Goal: Task Accomplishment & Management: Manage account settings

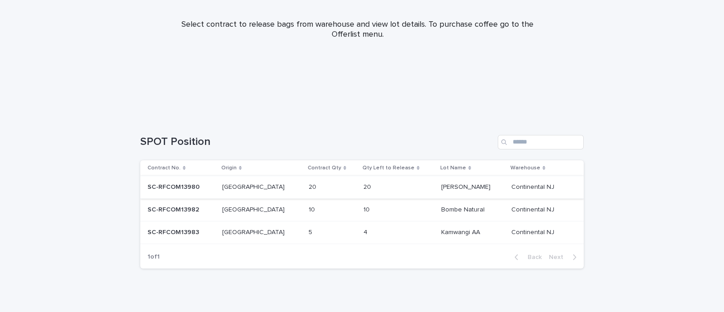
scroll to position [124, 0]
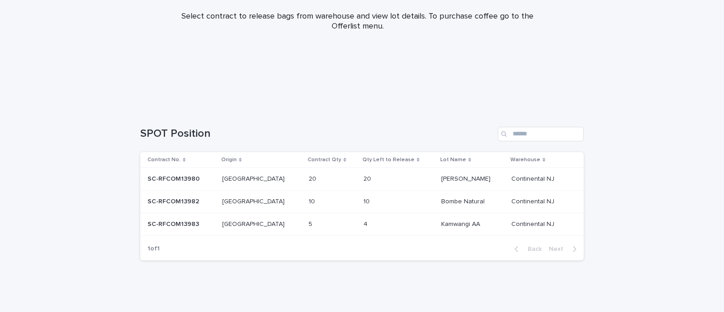
click at [182, 221] on p "SC-RFCOM13983" at bounding box center [173, 224] width 53 height 10
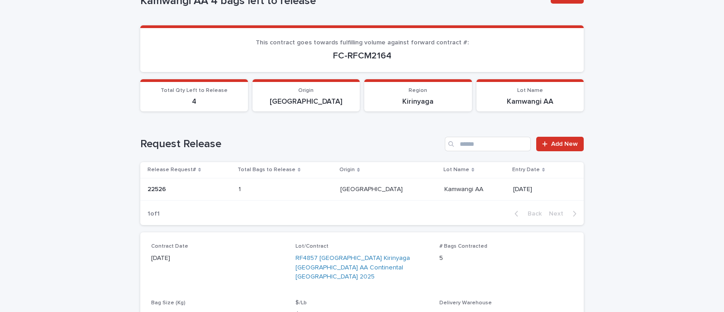
scroll to position [170, 0]
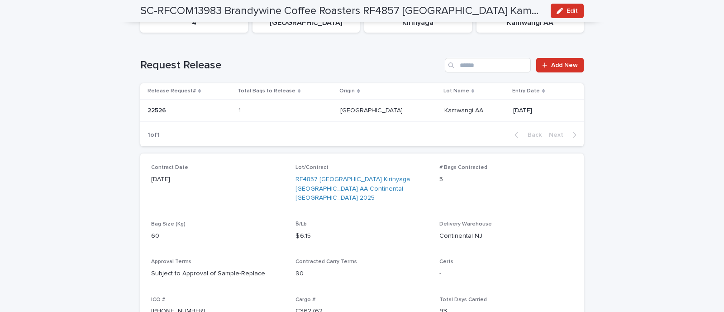
click at [242, 109] on p "1" at bounding box center [240, 110] width 4 height 10
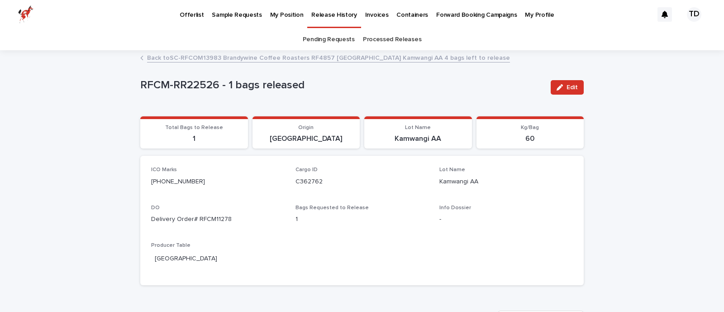
click at [327, 40] on link "Pending Requests" at bounding box center [329, 39] width 52 height 21
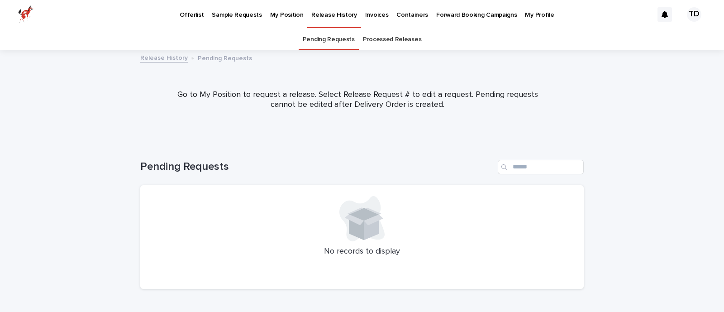
click at [271, 16] on p "My Position" at bounding box center [286, 9] width 33 height 19
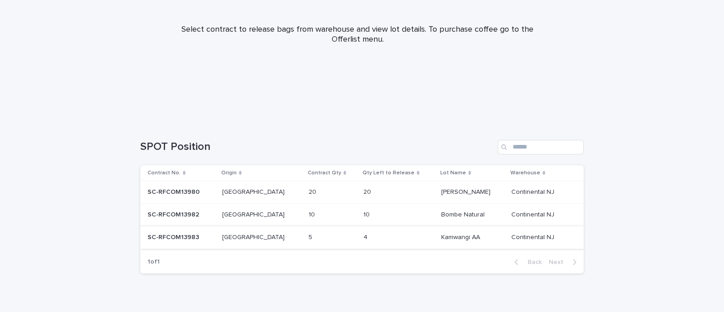
scroll to position [113, 0]
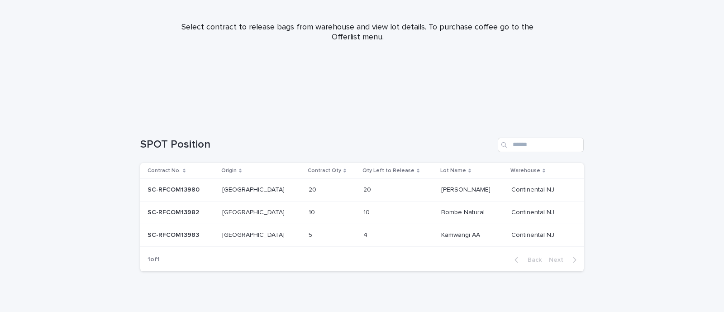
click at [163, 235] on p "SC-RFCOM13983" at bounding box center [173, 234] width 53 height 10
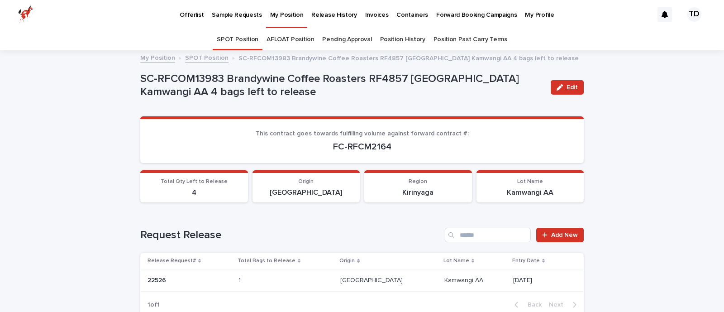
scroll to position [29, 0]
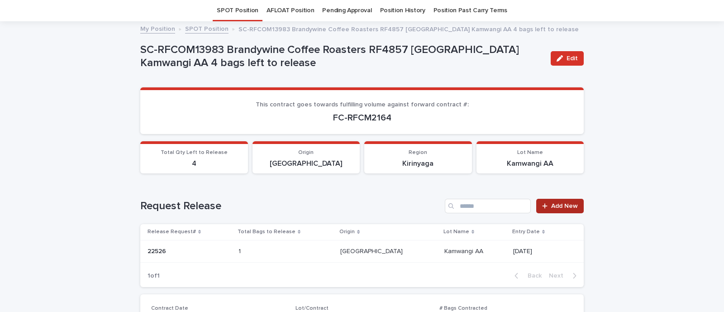
click at [542, 206] on icon at bounding box center [544, 206] width 5 height 6
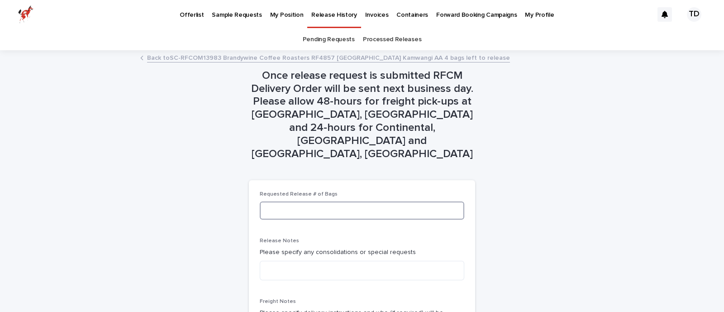
click at [313, 201] on input at bounding box center [362, 210] width 204 height 18
type input "*"
click at [358, 261] on textarea at bounding box center [362, 270] width 204 height 19
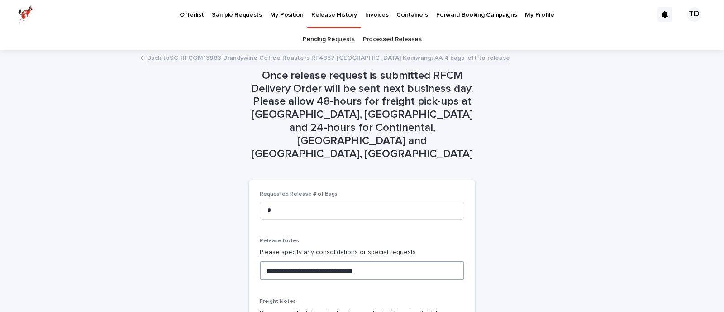
scroll to position [56, 0]
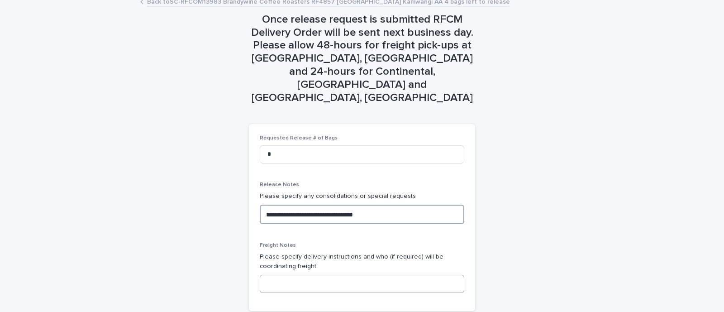
type textarea "**********"
click at [312, 275] on input at bounding box center [362, 284] width 204 height 18
type input "**********"
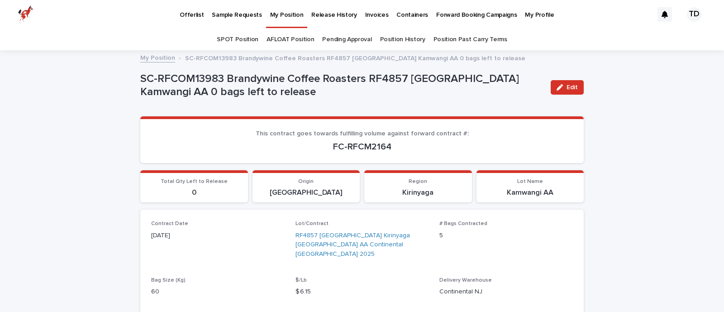
click at [311, 12] on p "Release History" at bounding box center [333, 9] width 45 height 19
